Goal: Transaction & Acquisition: Purchase product/service

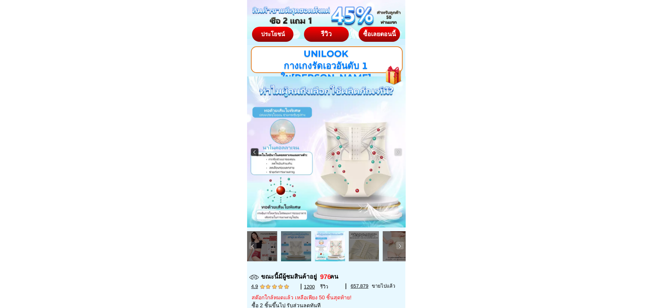
click at [254, 153] on img at bounding box center [255, 152] width 8 height 8
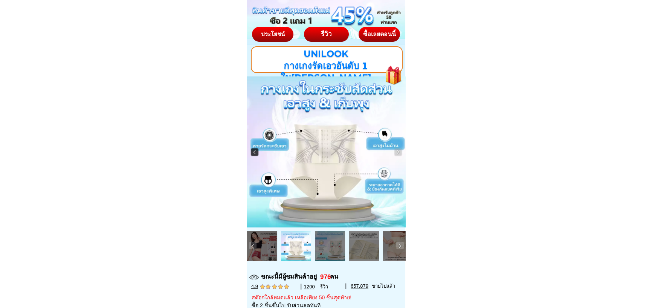
click at [254, 154] on img at bounding box center [255, 152] width 8 height 8
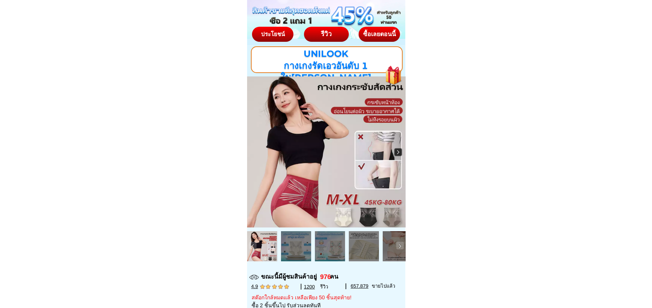
click at [398, 152] on img at bounding box center [398, 152] width 8 height 8
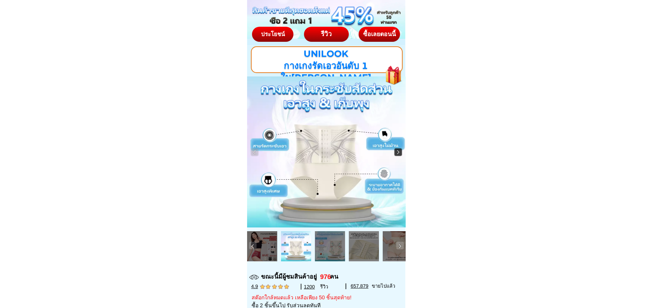
click at [398, 152] on img at bounding box center [398, 152] width 8 height 8
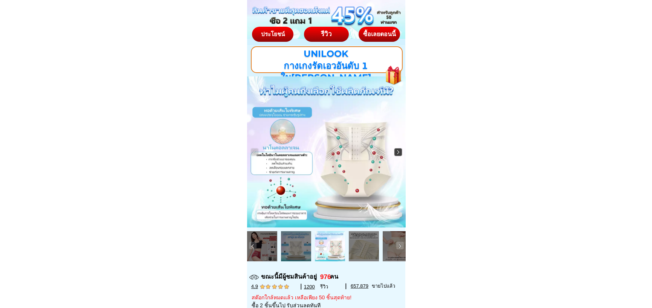
click at [398, 152] on img at bounding box center [398, 152] width 8 height 8
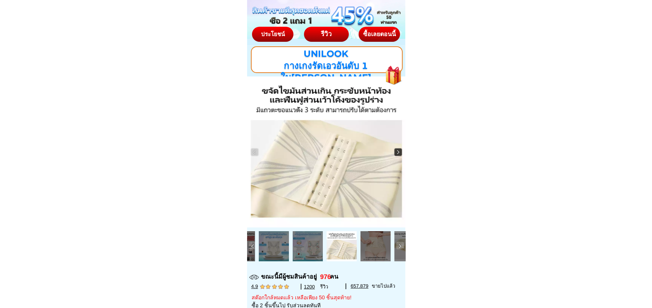
click at [398, 152] on img at bounding box center [398, 152] width 8 height 8
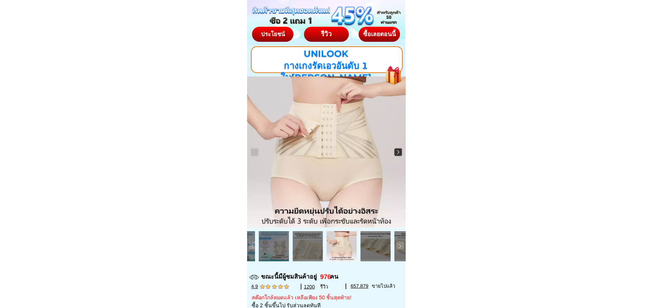
click at [398, 152] on img at bounding box center [398, 152] width 8 height 8
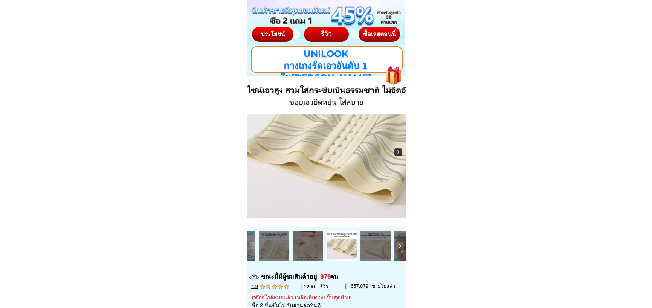
click at [398, 152] on img at bounding box center [398, 152] width 8 height 8
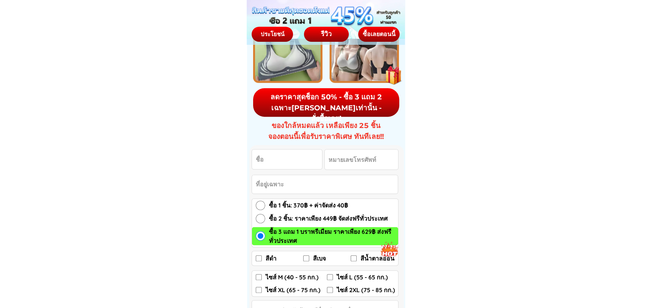
scroll to position [1016, 0]
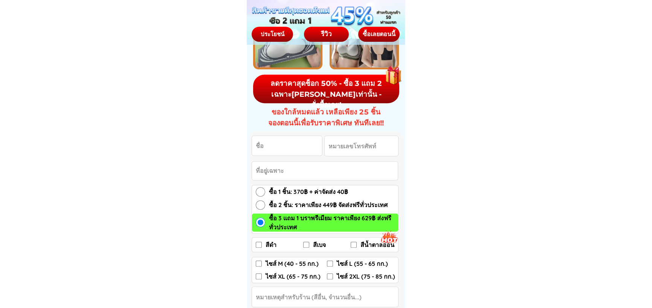
click at [258, 245] on input "สีดำ" at bounding box center [259, 245] width 6 height 6
checkbox input "true"
click at [330, 263] on input "ไซส์ L (55 - 65 กก.)" at bounding box center [330, 263] width 6 height 6
checkbox input "true"
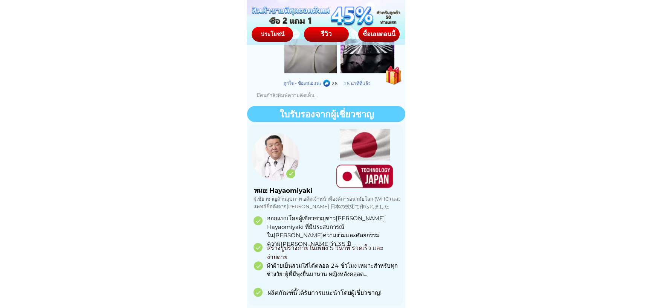
scroll to position [1739, 0]
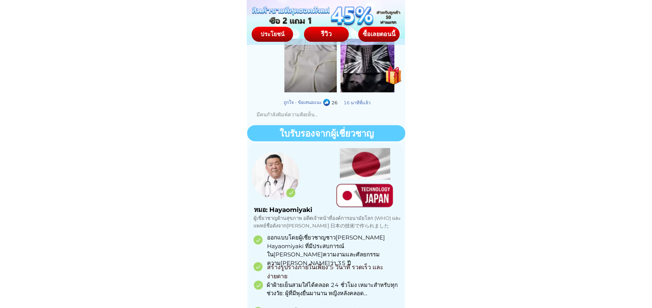
click at [325, 35] on div "รีวิว" at bounding box center [325, 34] width 49 height 11
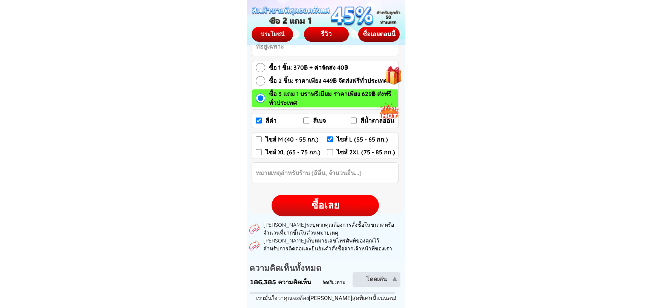
scroll to position [1098, 0]
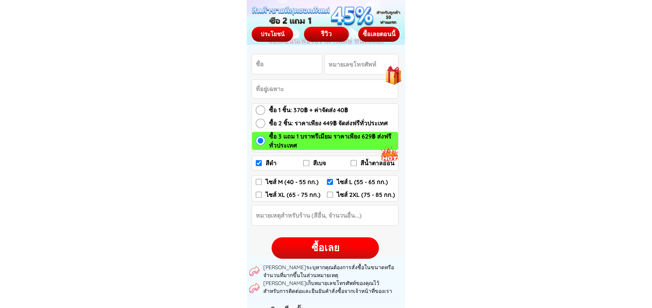
click at [288, 210] on input "Input Order notes" at bounding box center [325, 215] width 146 height 20
click at [356, 164] on label "สีน้ำตาลอ่อน" at bounding box center [373, 163] width 47 height 12
click at [356, 164] on input "สีน้ำตาลอ่อน" at bounding box center [353, 163] width 6 height 6
checkbox input "true"
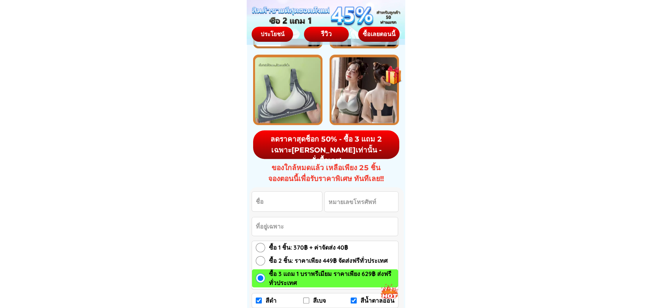
scroll to position [947, 0]
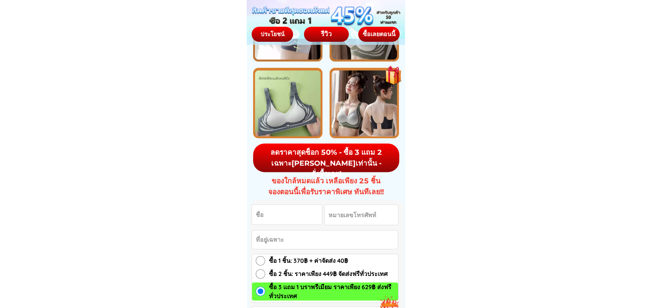
click at [285, 237] on input "Input address" at bounding box center [325, 239] width 146 height 18
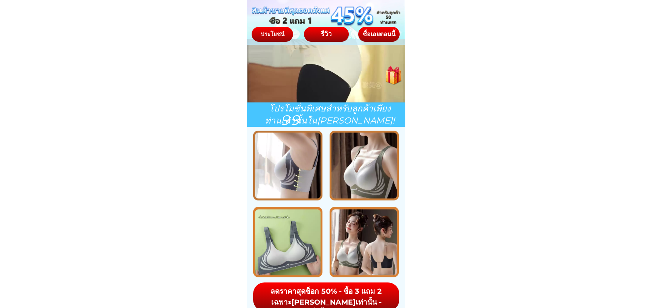
scroll to position [941, 0]
